Goal: Contribute content

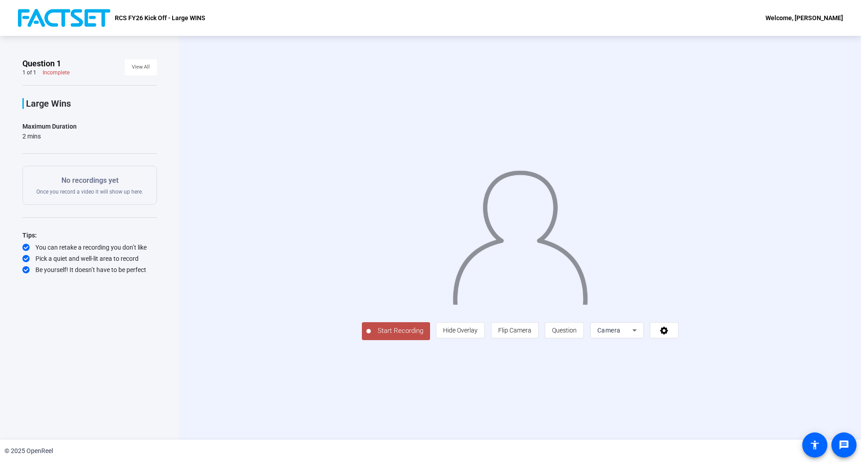
click at [371, 336] on span "Start Recording" at bounding box center [400, 331] width 59 height 10
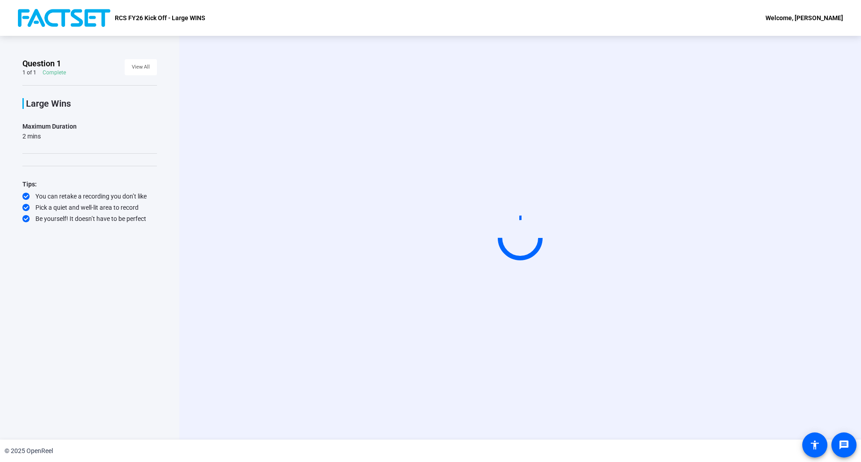
click at [453, 271] on video at bounding box center [520, 238] width 135 height 76
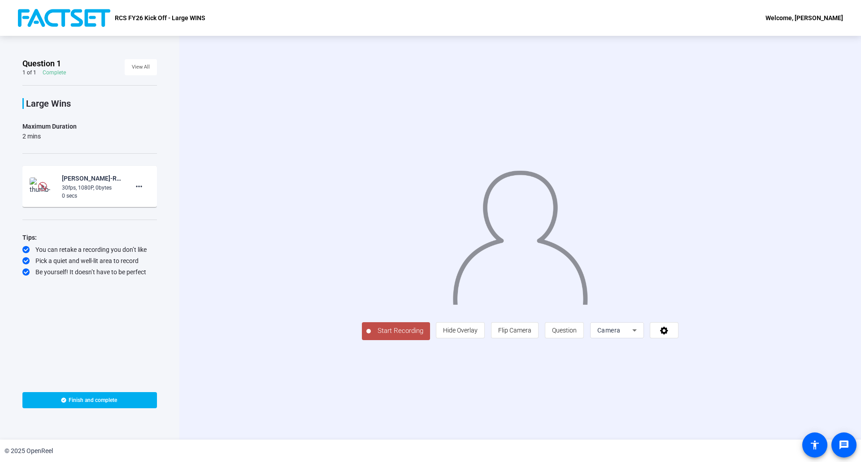
click at [43, 185] on img at bounding box center [42, 186] width 9 height 9
click at [139, 187] on mat-icon "more_horiz" at bounding box center [139, 186] width 11 height 11
click at [43, 188] on mat-icon "play_circle_outline" at bounding box center [42, 186] width 11 height 9
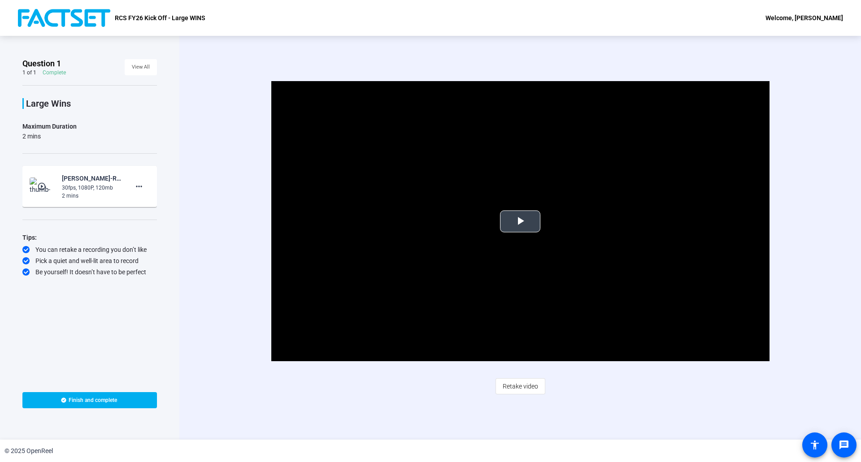
click at [520, 221] on span "Video Player" at bounding box center [520, 221] width 0 height 0
click at [639, 408] on div "Video Player is loading. Play Video Pause Mute 5% Current Time 0:11 / Duration …" at bounding box center [520, 238] width 682 height 404
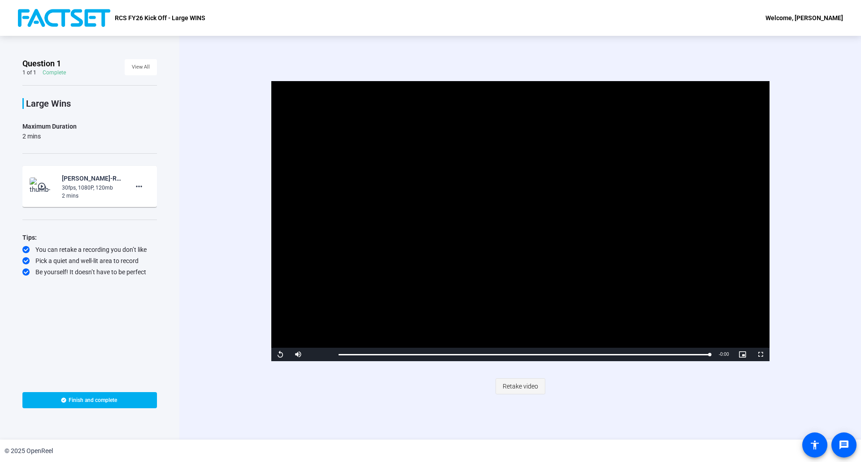
click at [532, 387] on span "Retake video" at bounding box center [520, 386] width 35 height 17
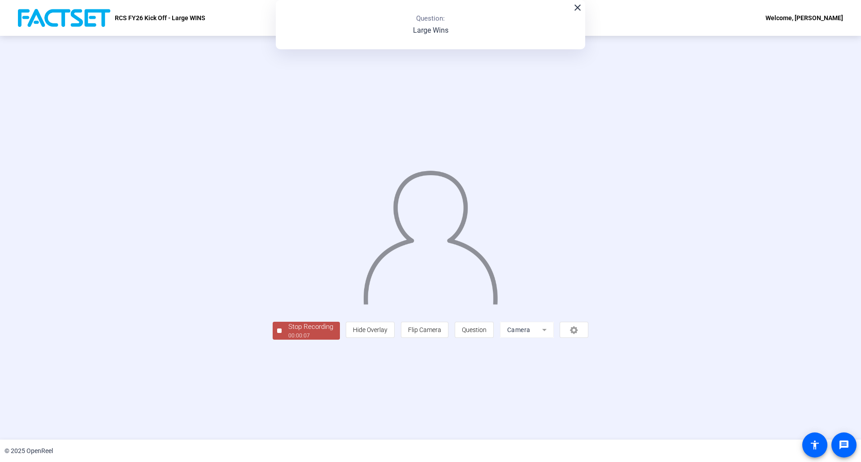
click at [288, 340] on div "00:00:07" at bounding box center [310, 336] width 45 height 8
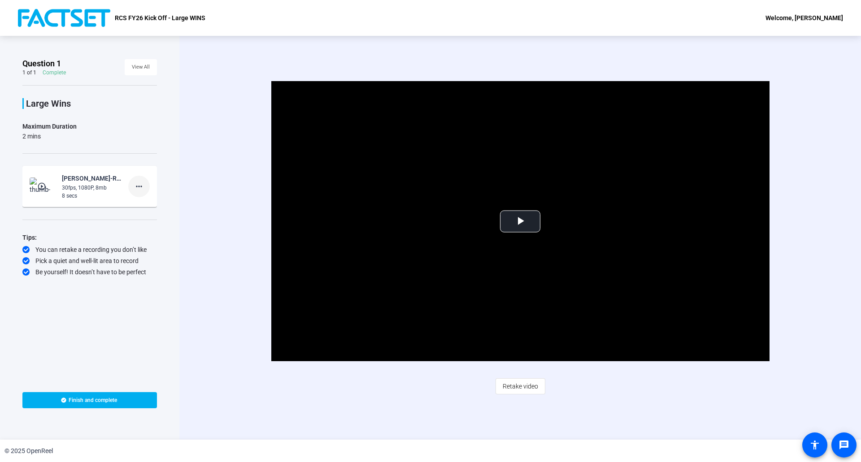
click at [139, 188] on mat-icon "more_horiz" at bounding box center [139, 186] width 11 height 11
click at [158, 204] on span "Delete clip" at bounding box center [153, 205] width 36 height 11
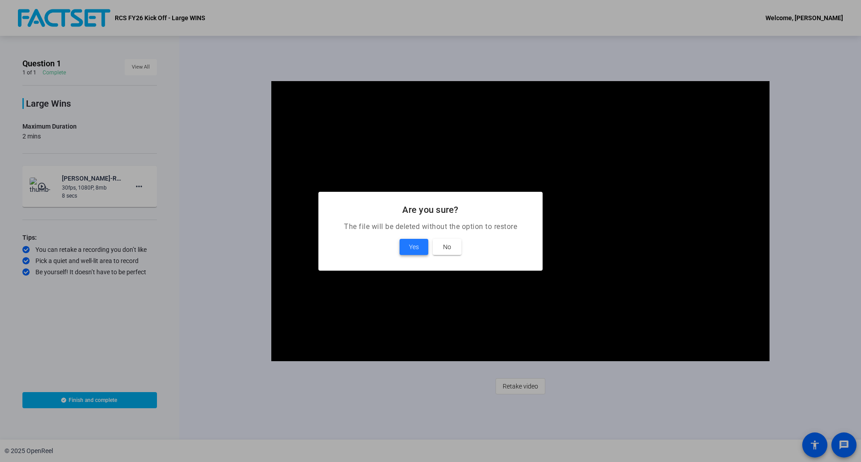
click at [419, 251] on span "Yes" at bounding box center [414, 247] width 10 height 11
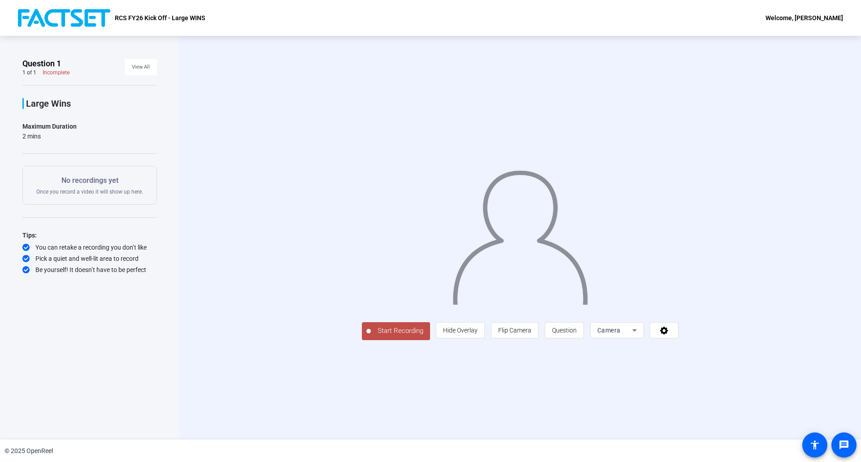
click at [371, 336] on span "Start Recording" at bounding box center [400, 331] width 59 height 10
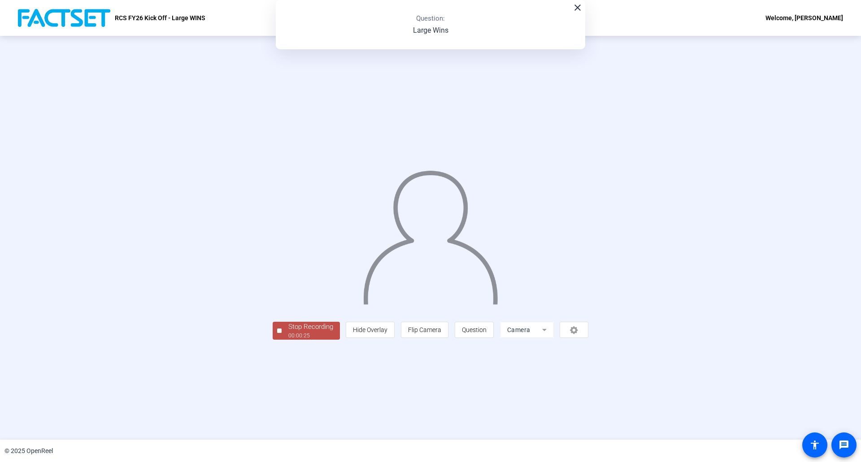
click at [288, 332] on div "Stop Recording" at bounding box center [310, 327] width 45 height 10
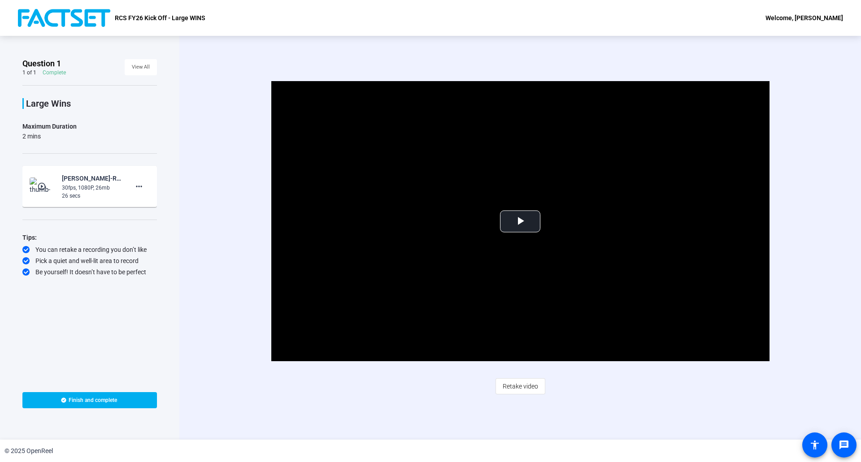
click at [494, 410] on div "Video Player is loading. Play Video Play Mute Current Time 0:00 / Duration 0:26…" at bounding box center [520, 238] width 682 height 404
click at [517, 383] on span "Retake video" at bounding box center [520, 386] width 35 height 17
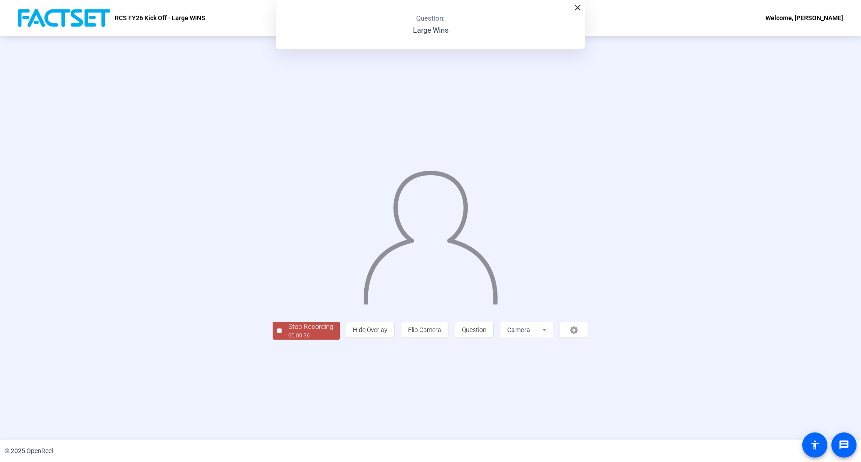
click at [288, 332] on div "Stop Recording" at bounding box center [310, 327] width 45 height 10
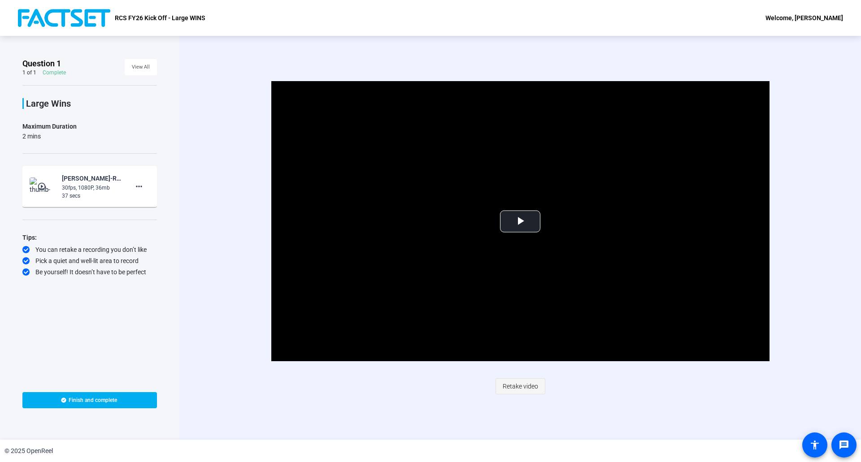
click at [519, 386] on span "Retake video" at bounding box center [520, 386] width 35 height 17
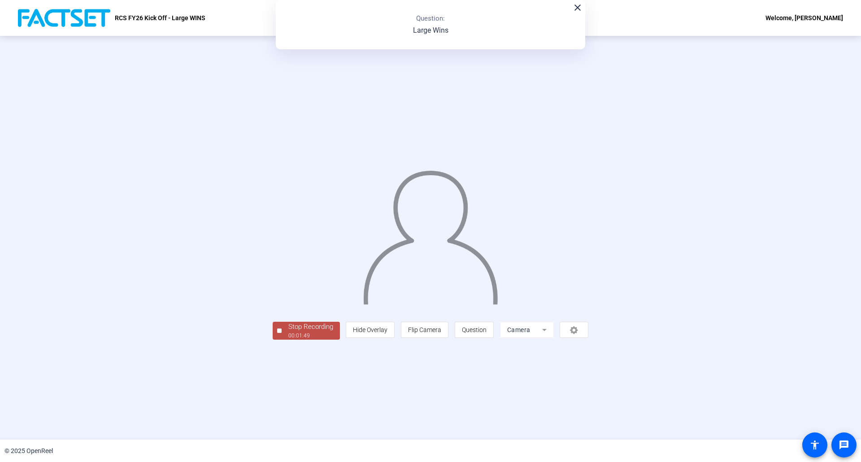
click at [288, 340] on div "00:01:49" at bounding box center [310, 336] width 45 height 8
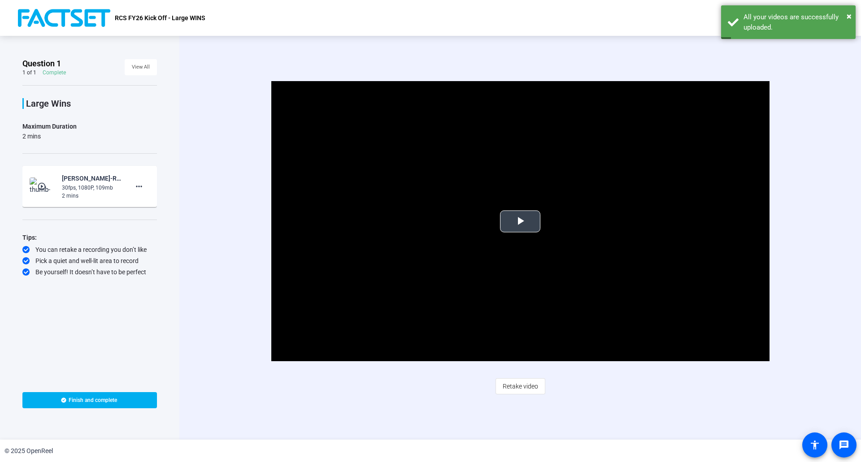
click at [520, 221] on span "Video Player" at bounding box center [520, 221] width 0 height 0
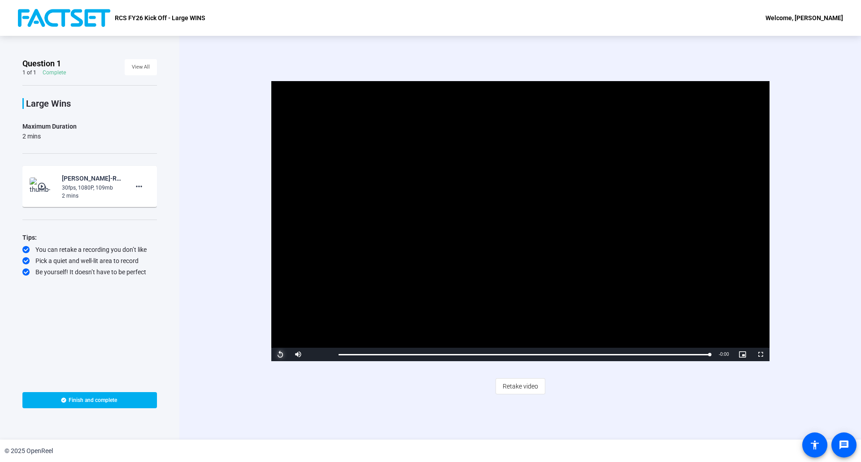
click at [278, 355] on span "Video Player" at bounding box center [280, 355] width 18 height 0
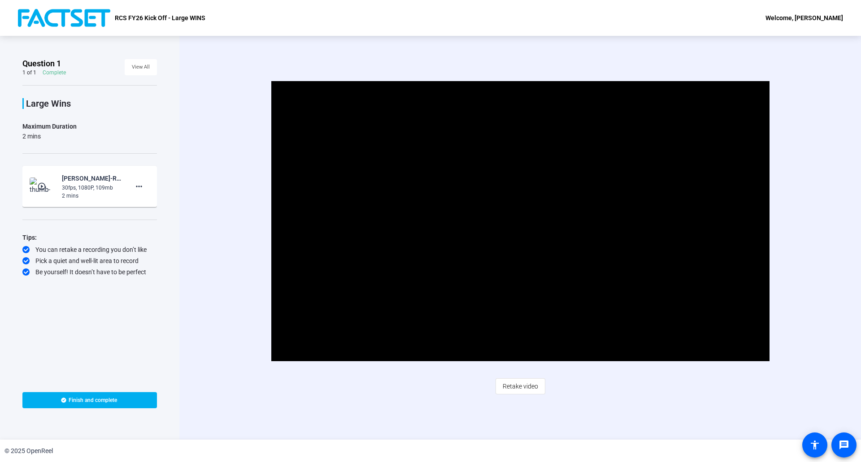
click at [800, 171] on div "Video Player is loading. Play Video Pause Mute 100% Current Time 1:36 / Duratio…" at bounding box center [519, 221] width 579 height 280
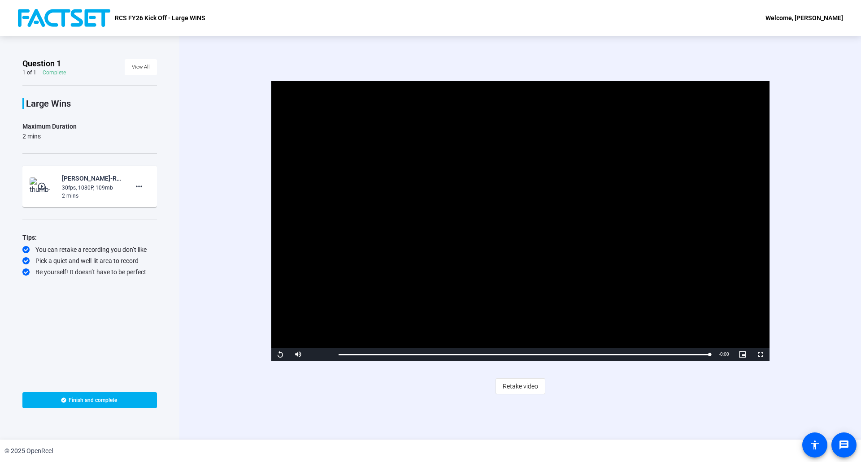
click at [819, 209] on div "Video Player is loading. Play Video Replay Mute 100% Current Time 1:49 / Durati…" at bounding box center [520, 238] width 682 height 404
click at [98, 397] on span "Finish and complete" at bounding box center [93, 400] width 48 height 7
